Goal: Book appointment/travel/reservation

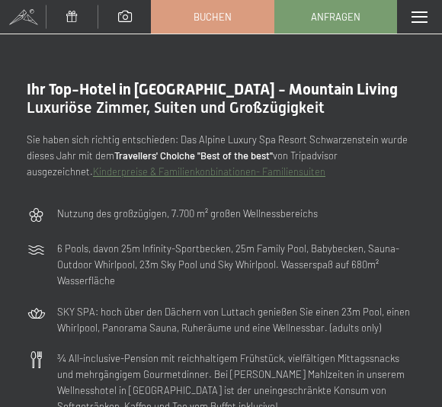
click at [203, 27] on link "Buchen" at bounding box center [212, 17] width 121 height 32
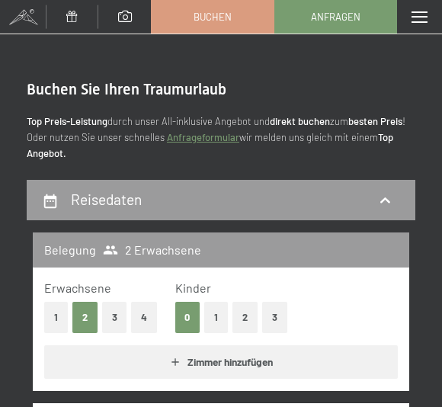
click at [238, 311] on button "2" at bounding box center [244, 317] width 25 height 31
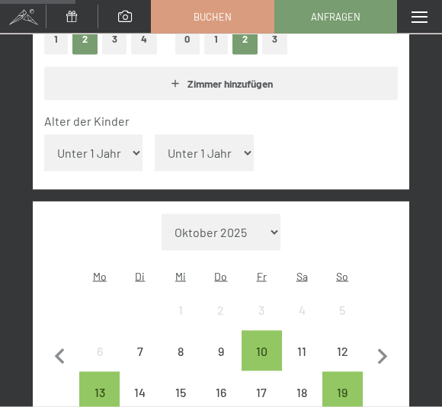
click at [82, 135] on select "Unter 1 Jahr 1 Jahr 2 Jahre 3 Jahre 4 Jahre 5 Jahre 6 Jahre 7 Jahre 8 Jahre 9 J…" at bounding box center [93, 153] width 99 height 37
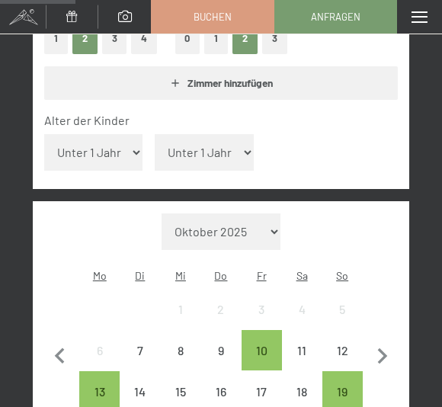
select select "10"
click at [169, 139] on select "Unter 1 Jahr 1 Jahr 2 Jahre 3 Jahre 4 Jahre 5 Jahre 6 Jahre 7 Jahre 8 Jahre 9 J…" at bounding box center [204, 152] width 99 height 37
select select "13"
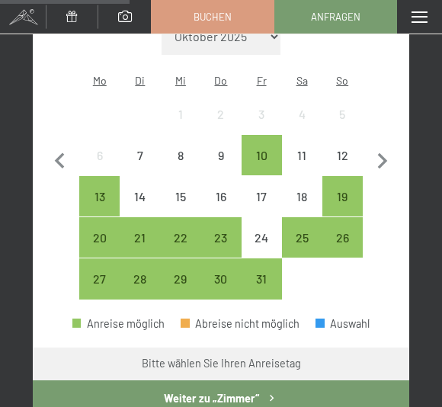
scroll to position [479, 0]
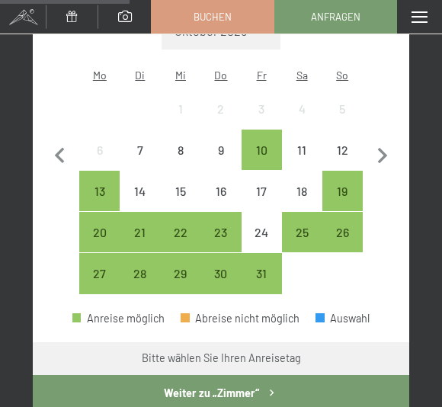
click at [372, 140] on icon "button" at bounding box center [382, 156] width 32 height 32
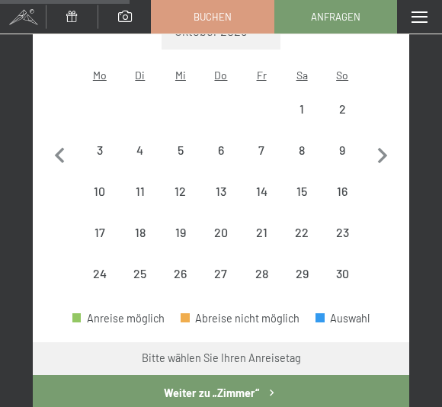
select select "[DATE]"
click at [372, 140] on icon "button" at bounding box center [382, 156] width 32 height 32
select select "[DATE]"
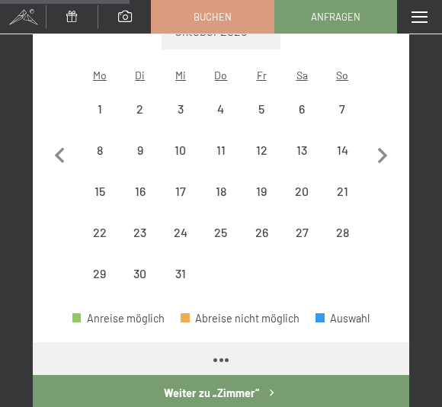
click at [380, 148] on icon "button" at bounding box center [382, 156] width 10 height 16
select select "[DATE]"
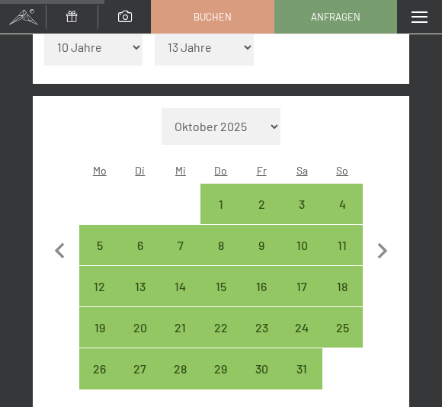
scroll to position [385, 0]
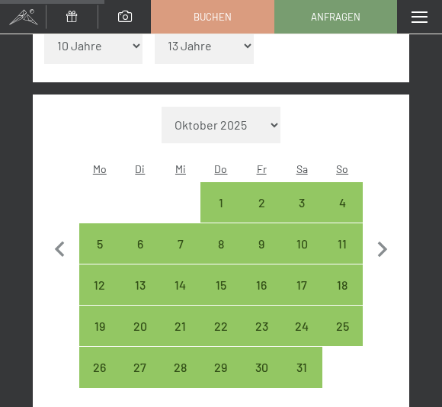
click at [376, 234] on icon "button" at bounding box center [382, 250] width 32 height 32
select select "[DATE]"
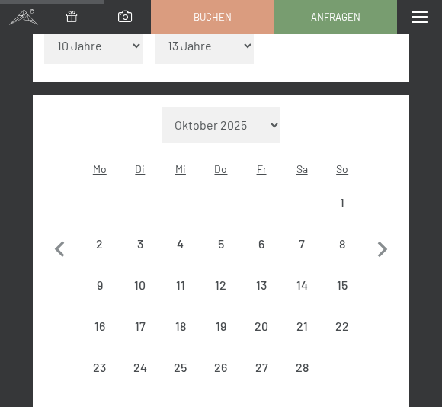
click at [378, 234] on icon "button" at bounding box center [382, 250] width 32 height 32
select select "[DATE]"
click at [391, 212] on button "button" at bounding box center [382, 268] width 32 height 323
select select "[DATE]"
click at [372, 234] on icon "button" at bounding box center [382, 250] width 32 height 32
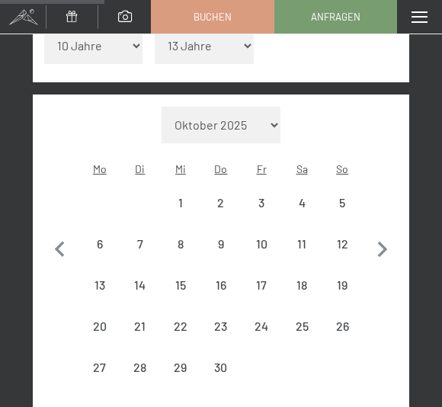
select select "[DATE]"
click at [366, 234] on icon "button" at bounding box center [382, 250] width 32 height 32
select select "[DATE]"
click at [378, 234] on icon "button" at bounding box center [382, 250] width 32 height 32
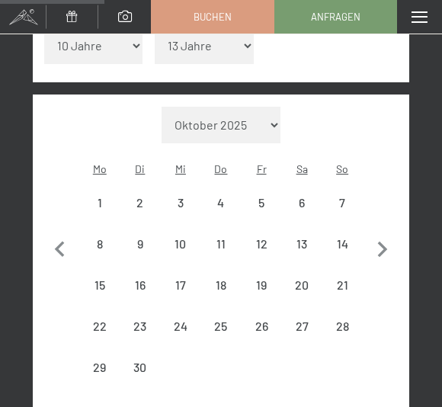
select select "[DATE]"
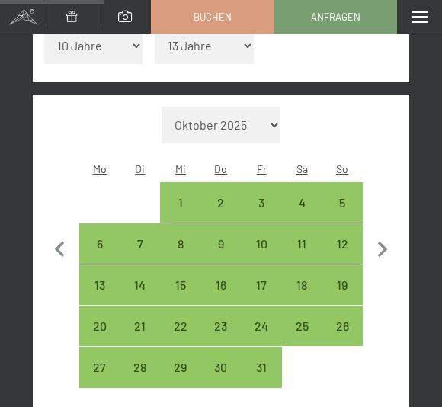
click at [94, 249] on span "Einwilligung Marketing*" at bounding box center [136, 254] width 126 height 15
click at [65, 249] on input "Einwilligung Marketing*" at bounding box center [57, 254] width 15 height 15
click at [112, 258] on span "Einwilligung Marketing*" at bounding box center [136, 254] width 126 height 15
click at [65, 258] on input "Einwilligung Marketing*" at bounding box center [57, 254] width 15 height 15
checkbox input "false"
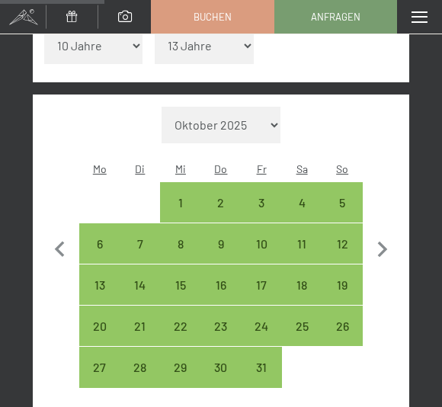
click at [100, 238] on div "6" at bounding box center [99, 256] width 37 height 37
select select "[DATE]"
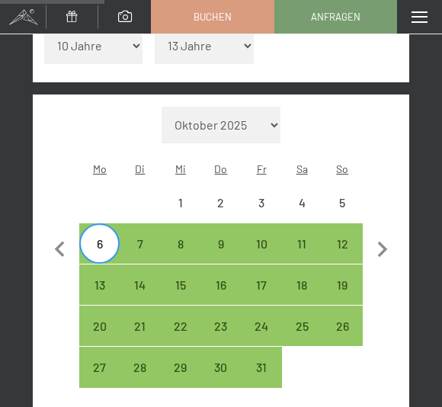
click at [95, 251] on span "Einwilligung Marketing*" at bounding box center [136, 254] width 126 height 15
click at [65, 251] on input "Einwilligung Marketing*" at bounding box center [57, 254] width 15 height 15
click at [94, 257] on span "Einwilligung Marketing*" at bounding box center [136, 254] width 126 height 15
click at [65, 257] on input "Einwilligung Marketing*" at bounding box center [57, 254] width 15 height 15
checkbox input "false"
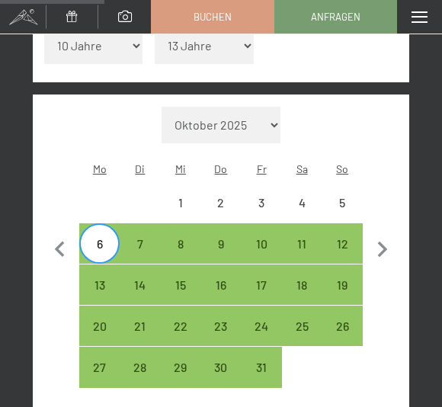
click at [340, 238] on div "12" at bounding box center [342, 256] width 37 height 37
select select "[DATE]"
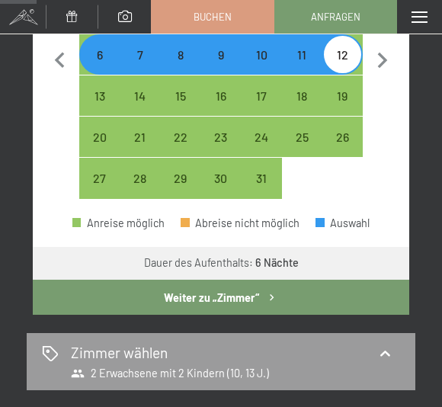
scroll to position [575, 0]
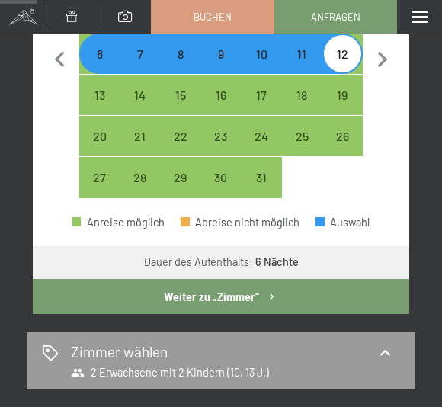
click at [68, 279] on button "Weiter zu „Zimmer“" at bounding box center [221, 296] width 376 height 35
select select "[DATE]"
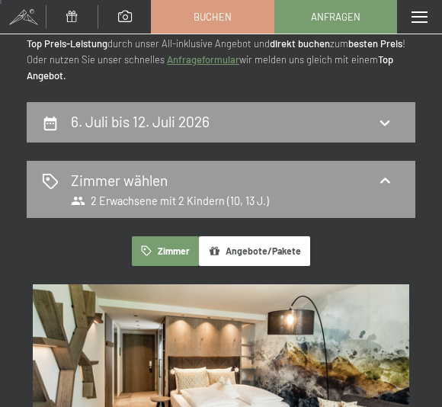
scroll to position [0, 0]
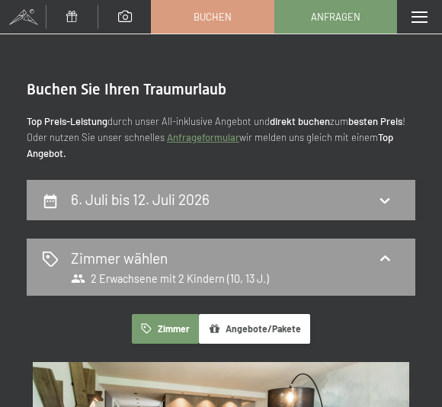
click at [416, 19] on span at bounding box center [419, 16] width 16 height 11
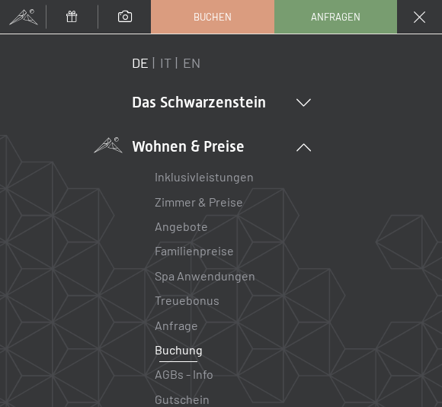
click at [310, 101] on icon at bounding box center [303, 103] width 14 height 8
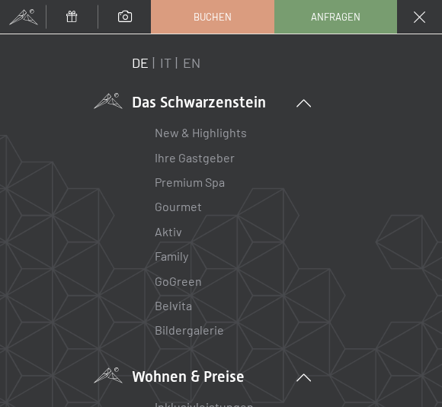
click at [176, 233] on link "Aktiv" at bounding box center [168, 231] width 27 height 14
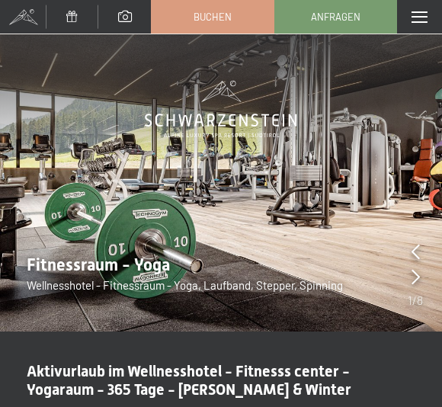
click at [428, 30] on div "Menü" at bounding box center [419, 17] width 45 height 34
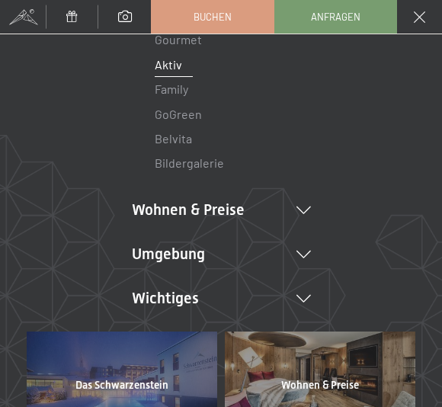
scroll to position [176, 0]
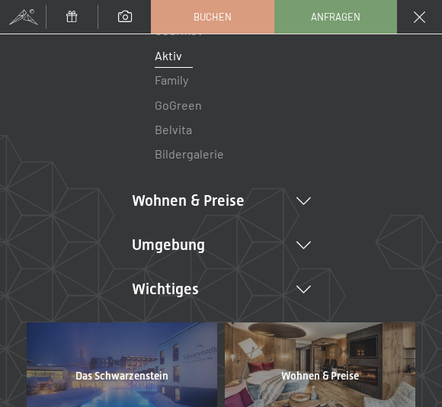
click at [310, 241] on icon at bounding box center [303, 245] width 14 height 8
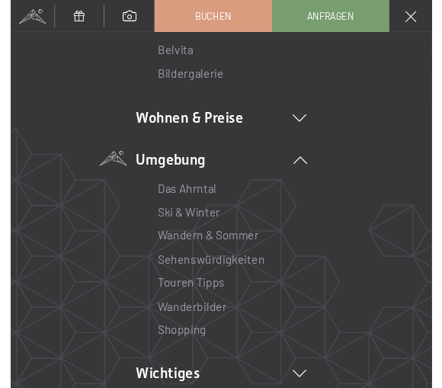
scroll to position [256, 0]
